Goal: Task Accomplishment & Management: Complete application form

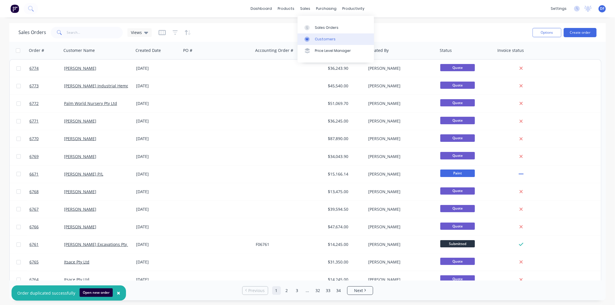
click at [323, 38] on div "Customers" at bounding box center [325, 39] width 21 height 5
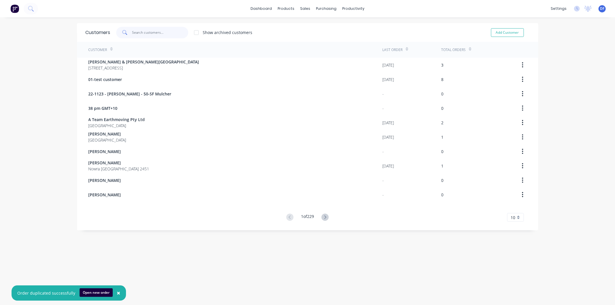
click at [151, 32] on input "text" at bounding box center [160, 33] width 56 height 12
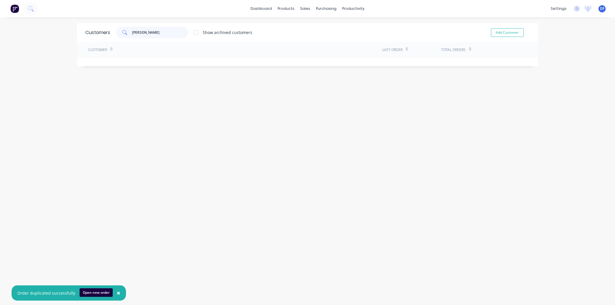
type input "[PERSON_NAME]"
click at [499, 31] on button "Add Customer" at bounding box center [507, 32] width 33 height 9
select select "AU"
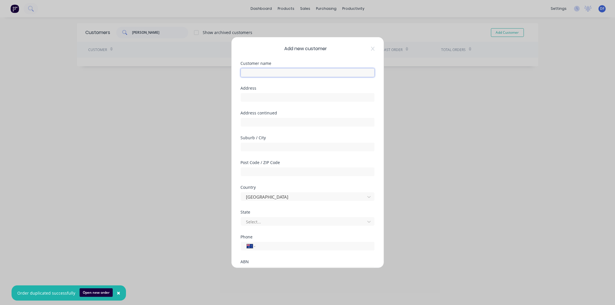
click at [256, 73] on input "text" at bounding box center [308, 72] width 134 height 9
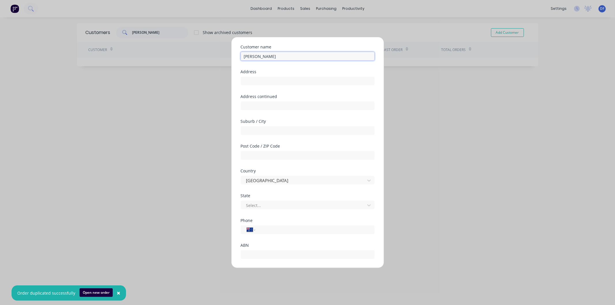
scroll to position [32, 0]
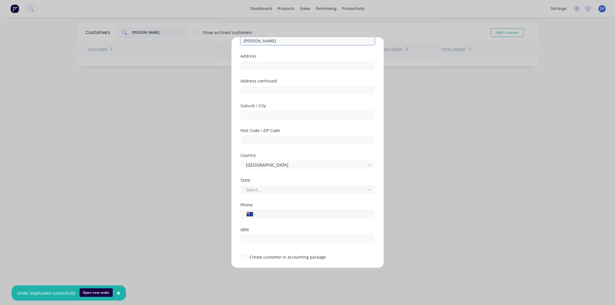
type input "[PERSON_NAME]"
click at [266, 214] on input "tel" at bounding box center [313, 214] width 109 height 7
type input "0417 393 409"
click at [243, 256] on div at bounding box center [243, 257] width 12 height 12
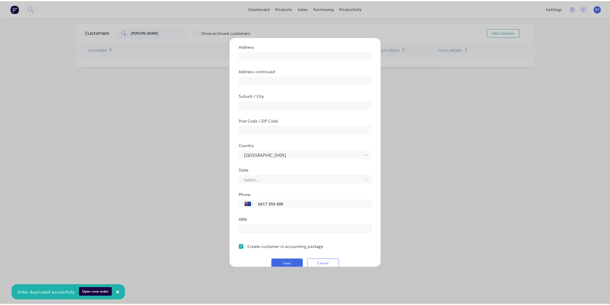
scroll to position [50, 0]
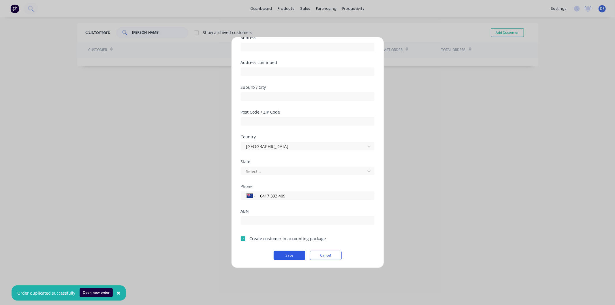
click at [283, 252] on button "Save" at bounding box center [290, 255] width 32 height 9
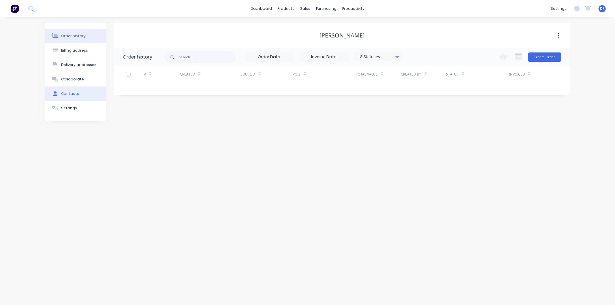
click at [74, 91] on button "Contacts" at bounding box center [75, 93] width 61 height 14
click at [542, 54] on button "Add contact" at bounding box center [552, 56] width 27 height 9
select select "AU"
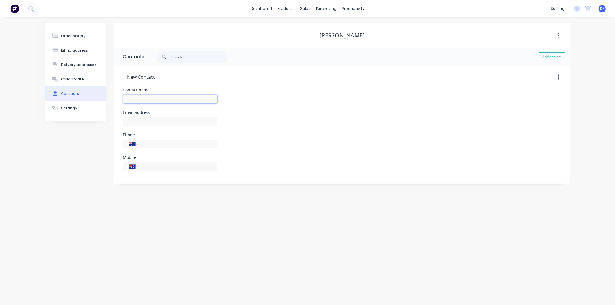
click at [131, 97] on input "text" at bounding box center [170, 99] width 94 height 9
type input "[PERSON_NAME]"
select select "AU"
click at [144, 121] on input "text" at bounding box center [170, 121] width 94 height 9
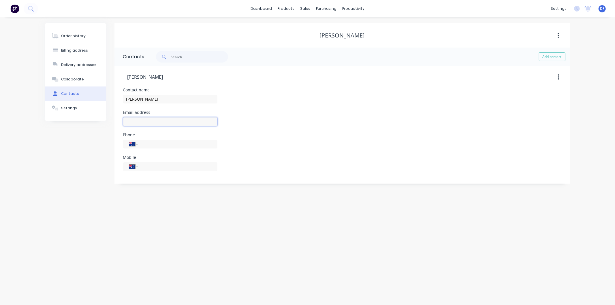
paste input "[EMAIL_ADDRESS][DOMAIN_NAME]"
type input "[EMAIL_ADDRESS][DOMAIN_NAME]"
click at [141, 166] on div "International [GEOGRAPHIC_DATA] [GEOGRAPHIC_DATA] [GEOGRAPHIC_DATA] [GEOGRAPHIC…" at bounding box center [170, 166] width 94 height 9
click at [144, 166] on input "tel" at bounding box center [176, 166] width 69 height 7
type input "0417 393 409"
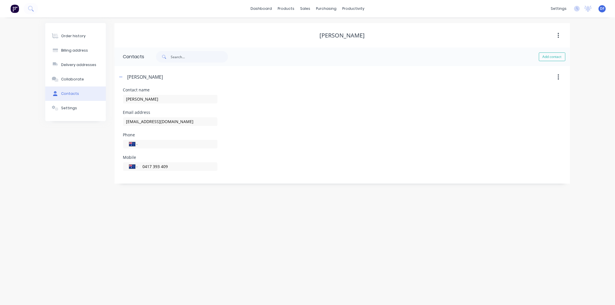
click at [253, 207] on div "Order history Billing address Delivery addresses Collaborate Contacts Settings …" at bounding box center [307, 161] width 615 height 288
click at [74, 37] on div "Order history" at bounding box center [73, 35] width 25 height 5
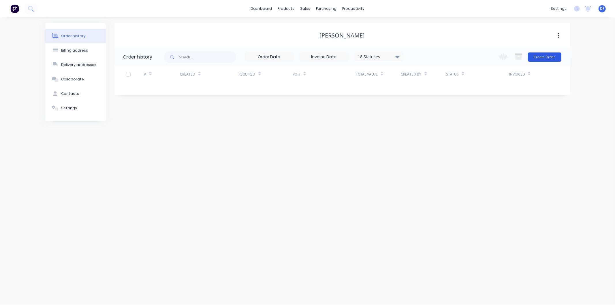
click at [547, 55] on button "Create Order" at bounding box center [544, 56] width 33 height 9
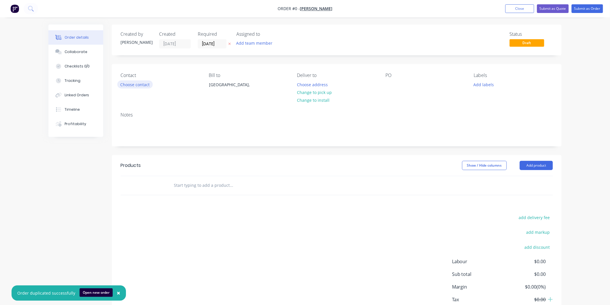
click at [139, 80] on button "Choose contact" at bounding box center [134, 84] width 35 height 8
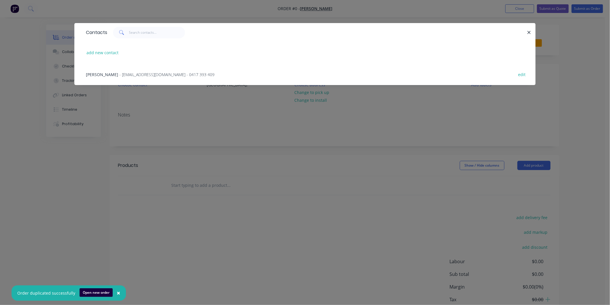
click at [140, 74] on span "- [EMAIL_ADDRESS][DOMAIN_NAME] - 0417 393 409" at bounding box center [166, 74] width 95 height 5
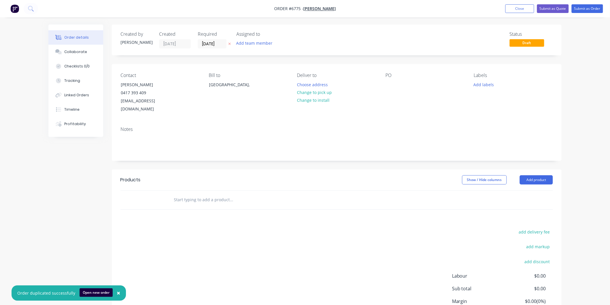
click at [206, 194] on input "text" at bounding box center [231, 200] width 115 height 12
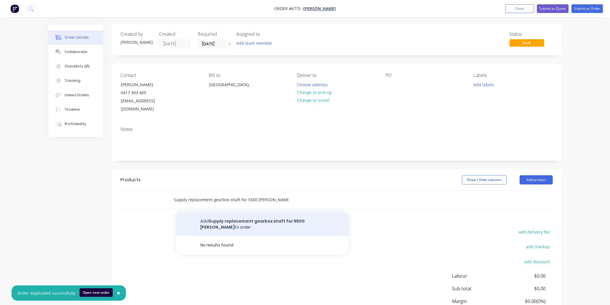
type input "Supply replacement gearbox shaft for 5500 [PERSON_NAME]"
click at [266, 214] on button "Add Supply replacement gearbox shaft for 5500 [PERSON_NAME] to order" at bounding box center [262, 224] width 173 height 24
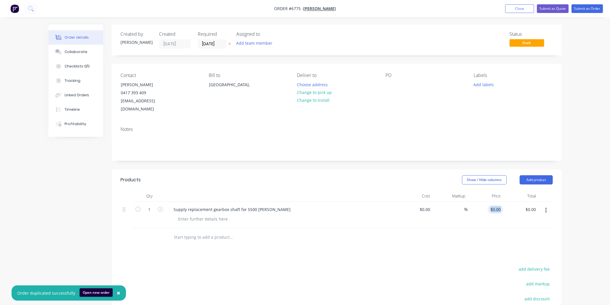
drag, startPoint x: 505, startPoint y: 199, endPoint x: 492, endPoint y: 201, distance: 13.3
click at [492, 202] on div "1 Supply replacement gearbox shaft for 5500 [PERSON_NAME] $0.00 $0.00 % $0.00 $…" at bounding box center [336, 215] width 432 height 26
type input "$1,810.00"
click at [479, 211] on div "$1,810.00 1810.00" at bounding box center [485, 215] width 35 height 26
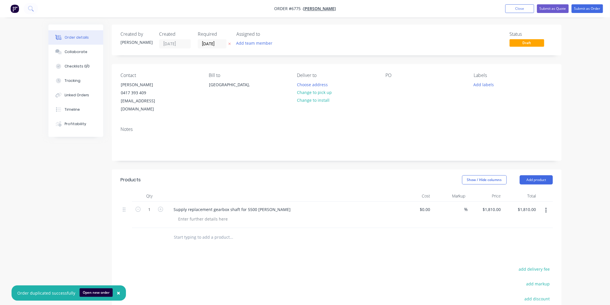
click at [212, 231] on input "text" at bounding box center [231, 237] width 115 height 12
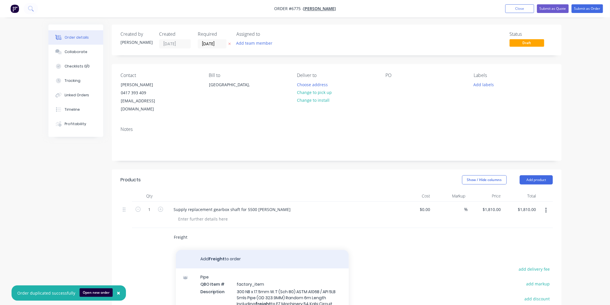
type input "Freight"
click at [214, 251] on button "Add Freight to order" at bounding box center [262, 259] width 173 height 18
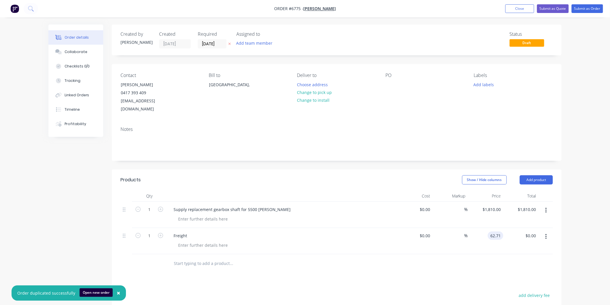
type input "$62.71"
click at [473, 237] on div "$62.71 62.71" at bounding box center [485, 241] width 35 height 26
click at [583, 9] on button "Submit as Order" at bounding box center [587, 8] width 31 height 9
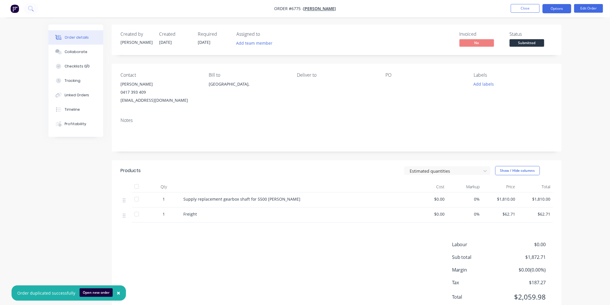
click at [553, 7] on button "Options" at bounding box center [556, 8] width 29 height 9
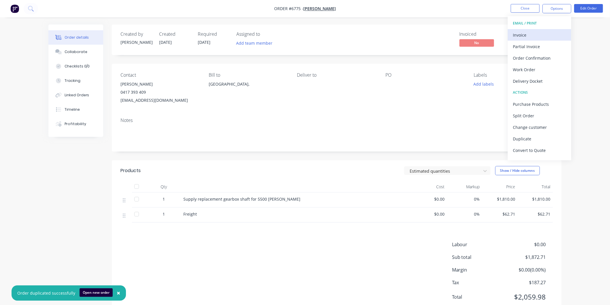
click at [521, 34] on div "Invoice" at bounding box center [539, 35] width 53 height 8
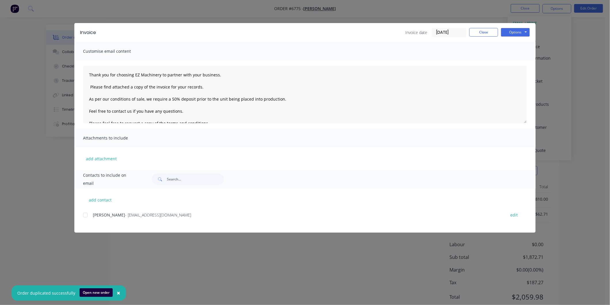
click at [84, 215] on div at bounding box center [86, 215] width 12 height 12
click at [87, 74] on textarea "Thank you for choosing EZ Machinery to partner with your business. Please find …" at bounding box center [305, 95] width 444 height 58
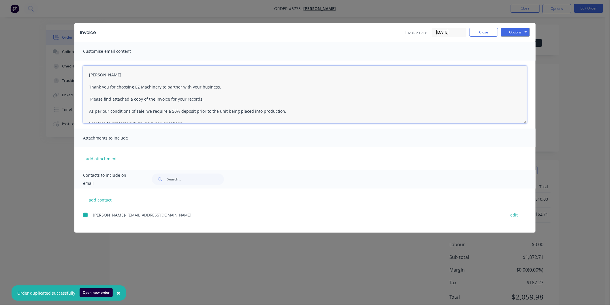
drag, startPoint x: 284, startPoint y: 110, endPoint x: 84, endPoint y: 113, distance: 199.2
click at [84, 113] on textarea "[PERSON_NAME] Thank you for choosing EZ Machinery to partner with your business…" at bounding box center [305, 95] width 444 height 58
type textarea "[PERSON_NAME] Thank you for choosing EZ Machinery to partner with your business…"
click at [514, 33] on button "Options" at bounding box center [515, 32] width 29 height 9
click at [519, 65] on button "Email" at bounding box center [519, 62] width 37 height 10
